Goal: Register for event/course

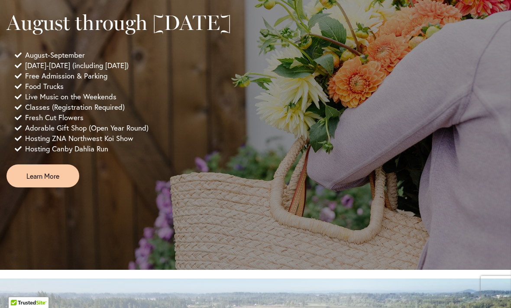
scroll to position [638, 0]
click at [38, 180] on span "Learn More" at bounding box center [42, 175] width 33 height 10
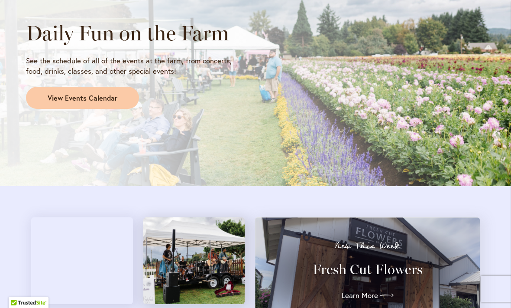
scroll to position [767, 0]
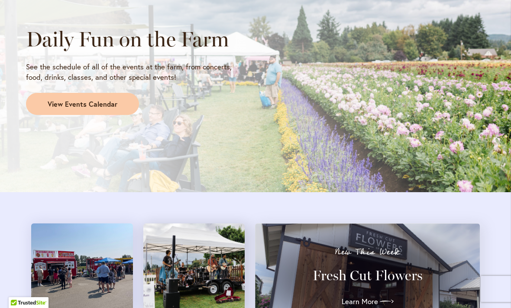
click at [72, 99] on span "View Events Calendar" at bounding box center [83, 104] width 70 height 10
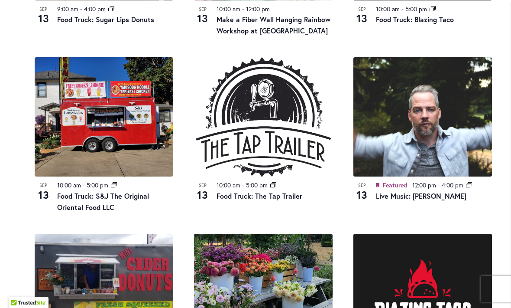
scroll to position [591, 0]
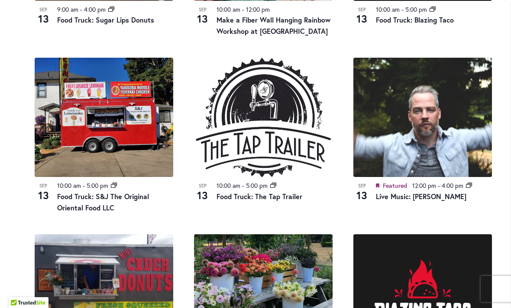
click at [430, 112] on img at bounding box center [423, 117] width 139 height 119
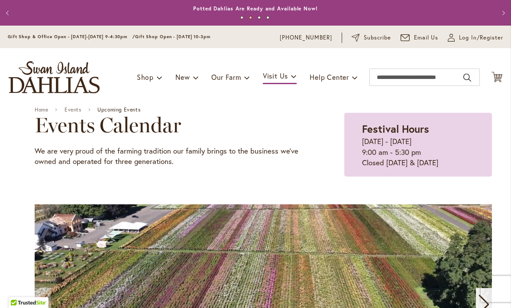
scroll to position [-1, 0]
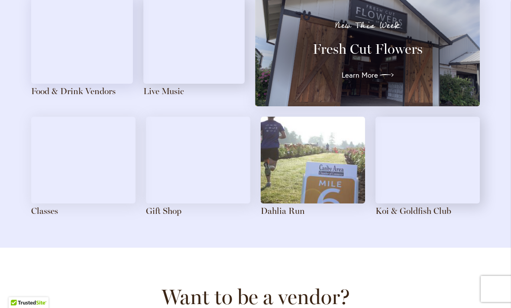
scroll to position [994, 0]
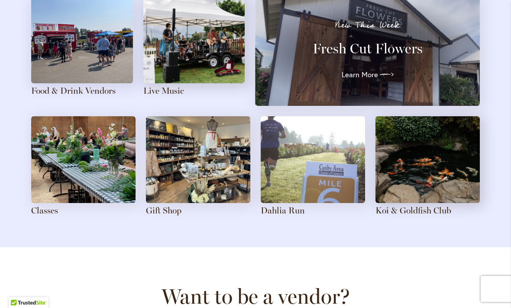
click at [328, 166] on img at bounding box center [313, 159] width 104 height 87
